Goal: Entertainment & Leisure: Consume media (video, audio)

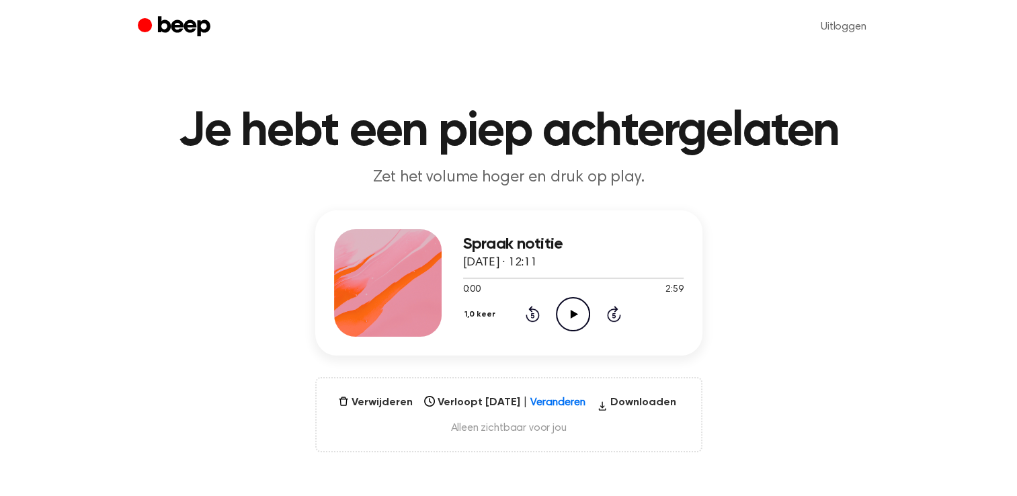
click at [575, 310] on icon "Audio afspelen" at bounding box center [573, 314] width 34 height 34
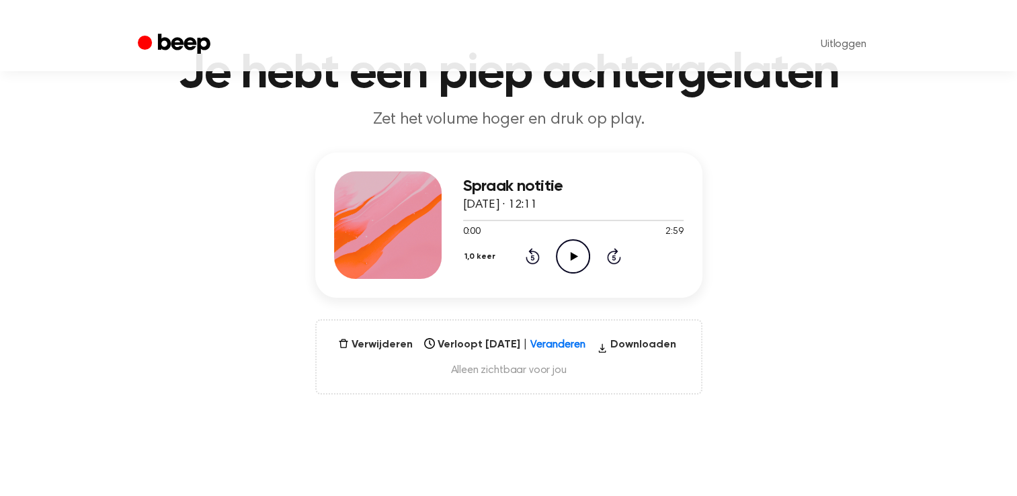
scroll to position [67, 0]
